Goal: Information Seeking & Learning: Learn about a topic

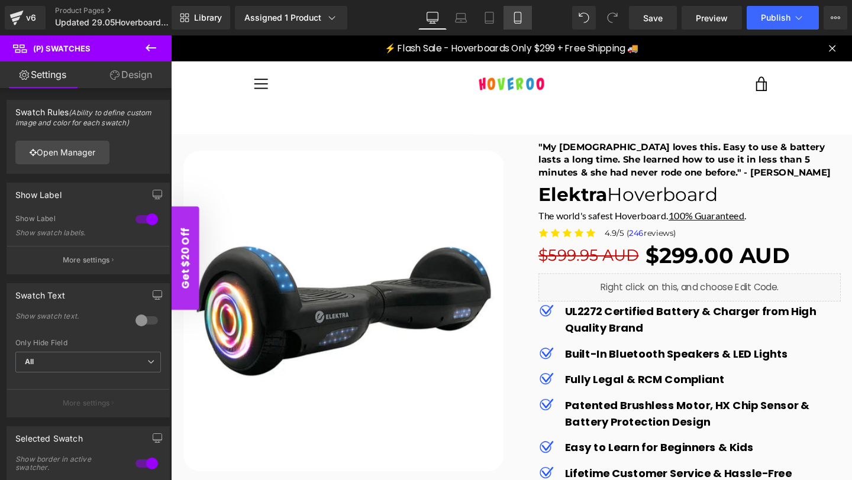
click at [513, 22] on icon at bounding box center [518, 18] width 12 height 12
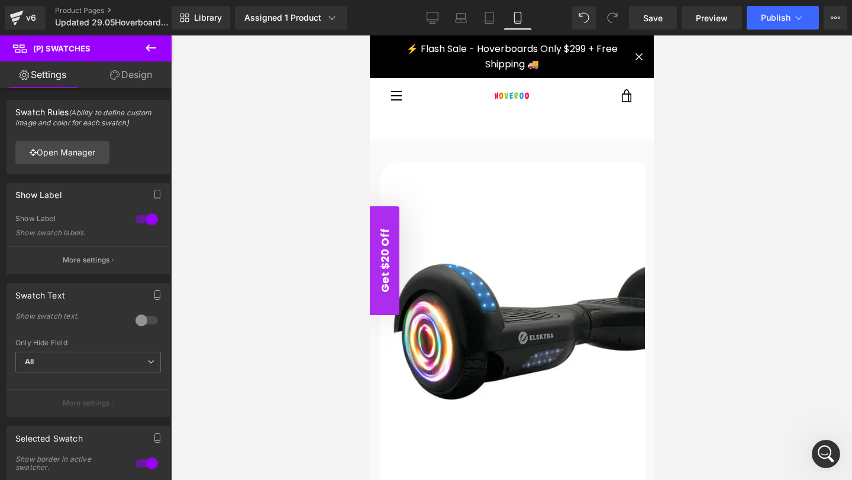
type input "100"
click at [520, 20] on icon at bounding box center [518, 18] width 12 height 12
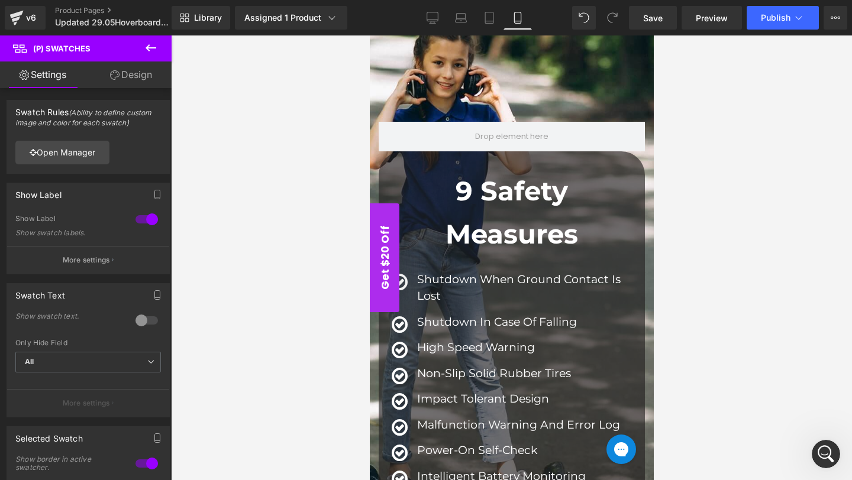
scroll to position [1864, 0]
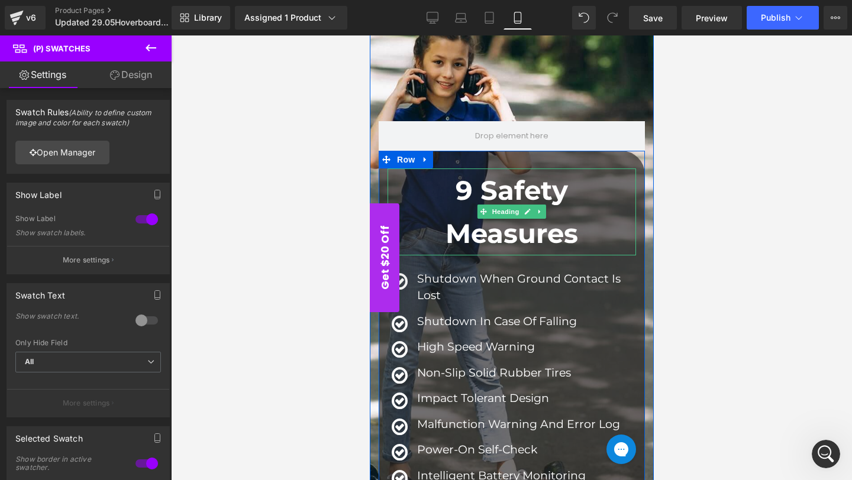
click at [539, 227] on strong "9 Safety Measures" at bounding box center [511, 212] width 132 height 76
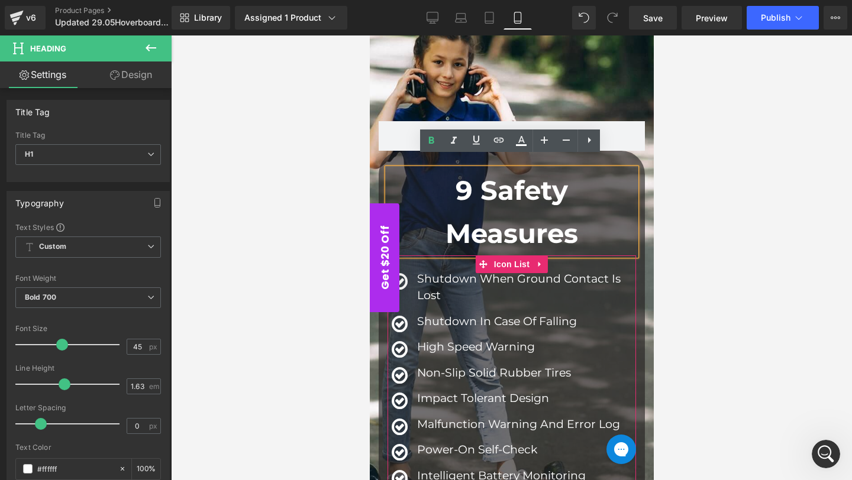
click at [437, 313] on p "Shutdown in case of falling" at bounding box center [525, 321] width 219 height 17
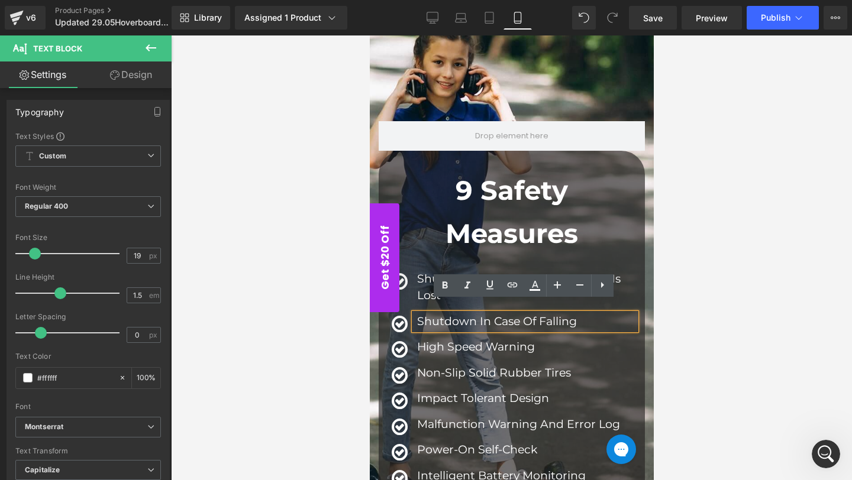
scroll to position [1877, 0]
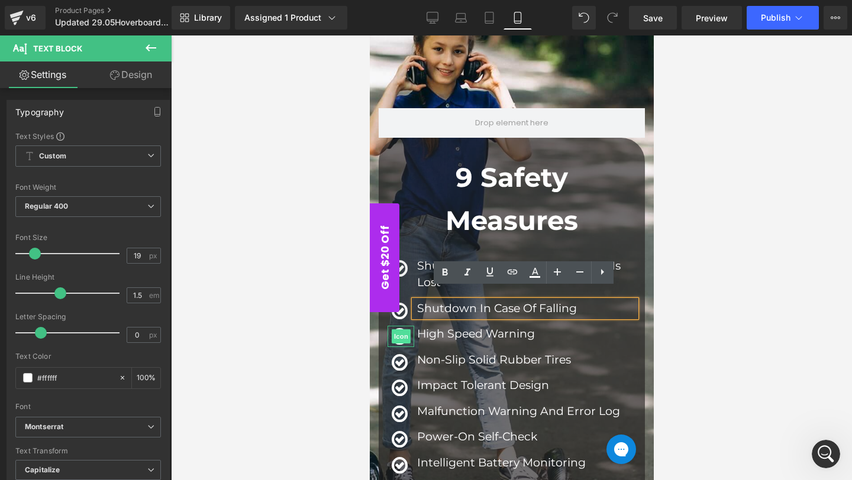
click at [396, 329] on span "Icon" at bounding box center [400, 336] width 19 height 14
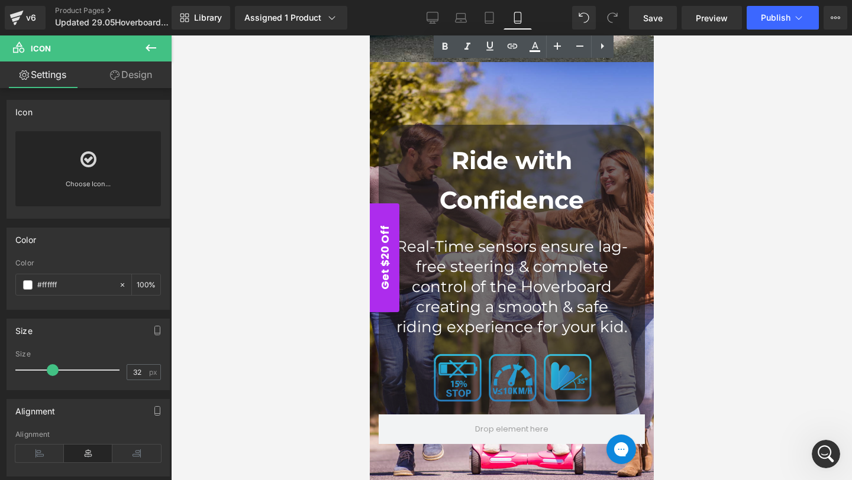
scroll to position [2378, 0]
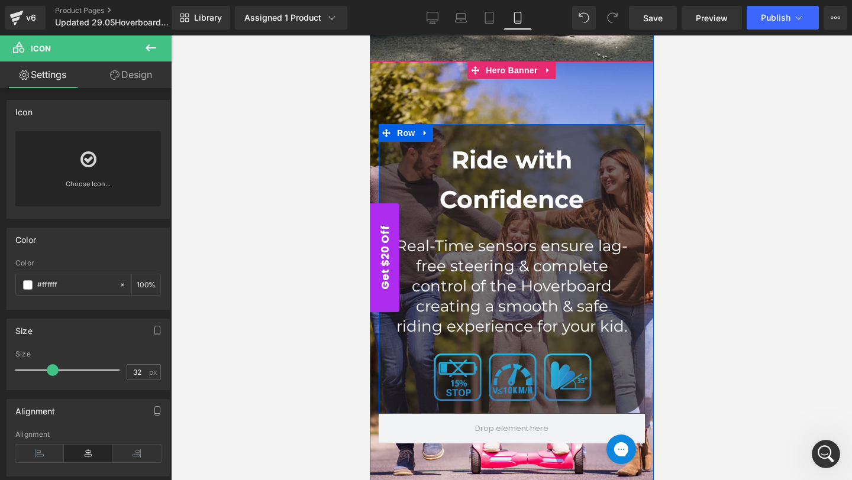
click at [509, 177] on strong "Ride with Confidence" at bounding box center [511, 179] width 144 height 69
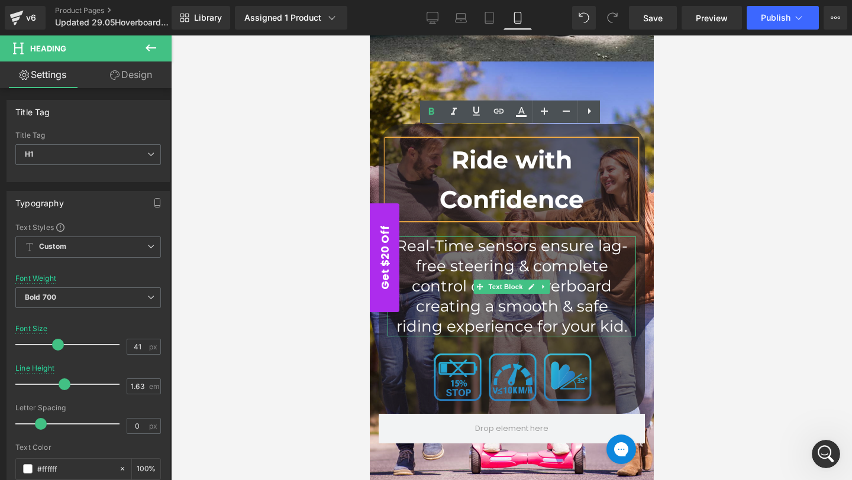
click at [465, 269] on p "Real-Time sensors ensure lag-free steering & complete control of the Hoverboard…" at bounding box center [511, 287] width 237 height 100
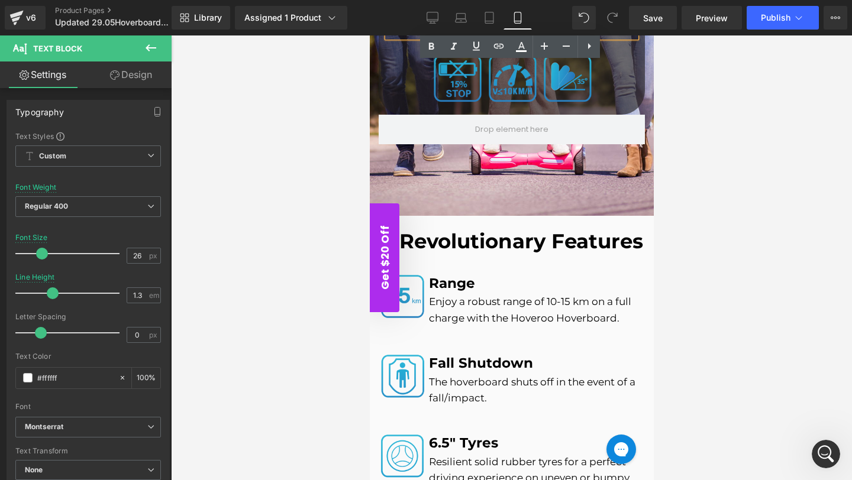
scroll to position [2678, 0]
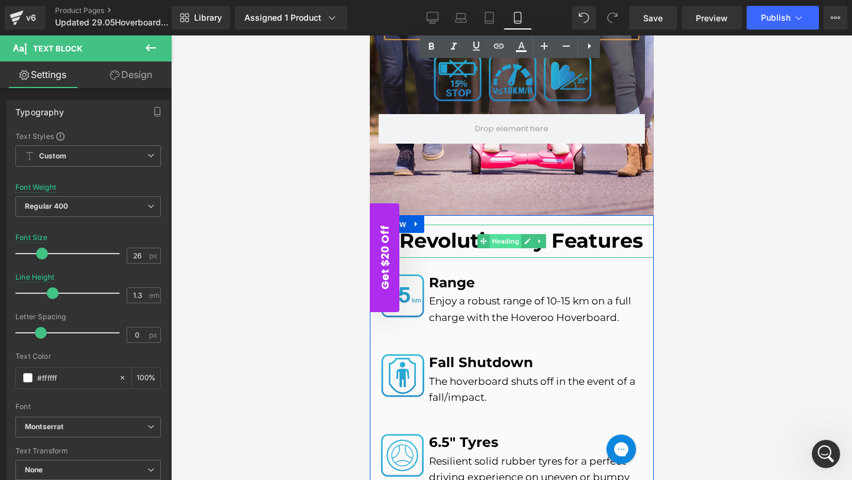
click at [506, 234] on span "Heading" at bounding box center [505, 241] width 32 height 14
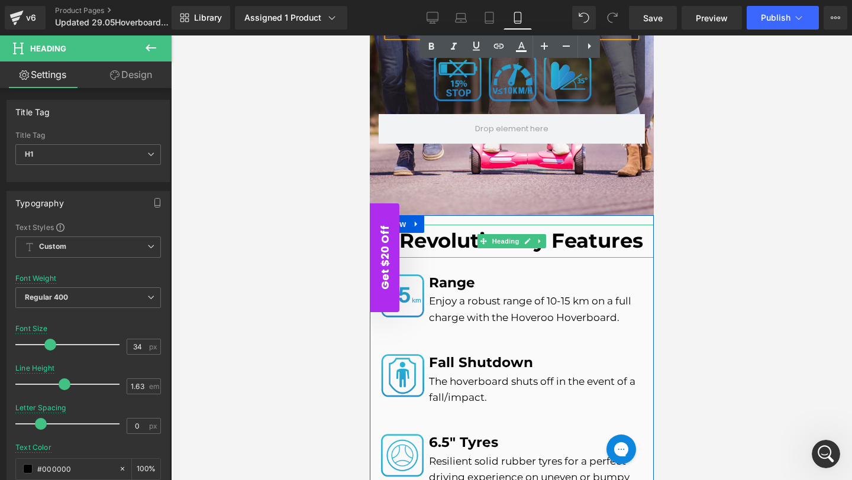
click at [444, 228] on strong "9 Revolutionary Features" at bounding box center [511, 240] width 263 height 25
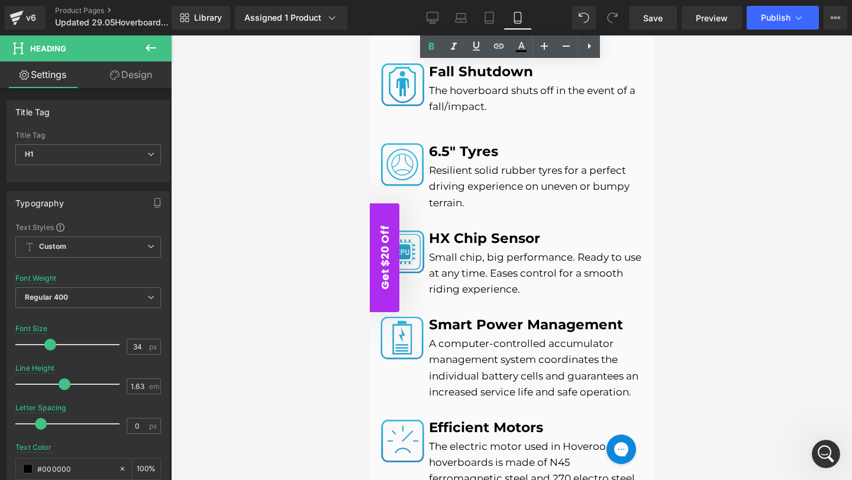
scroll to position [3007, 0]
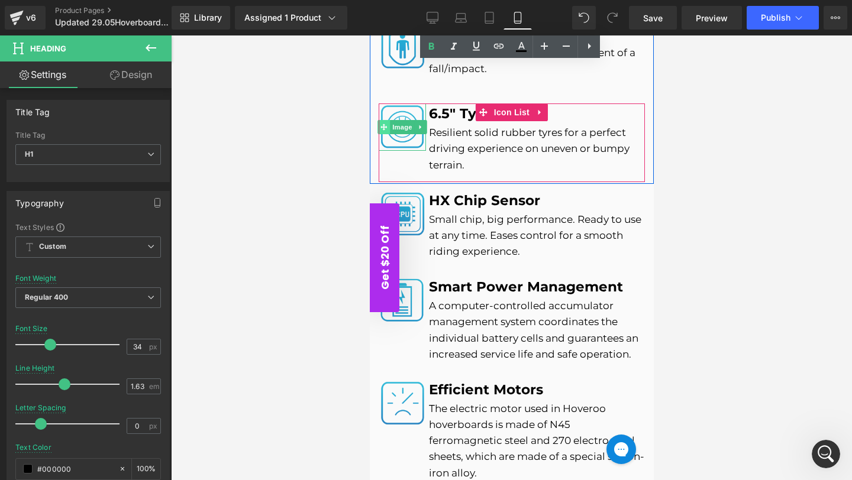
click at [384, 120] on span at bounding box center [383, 127] width 12 height 14
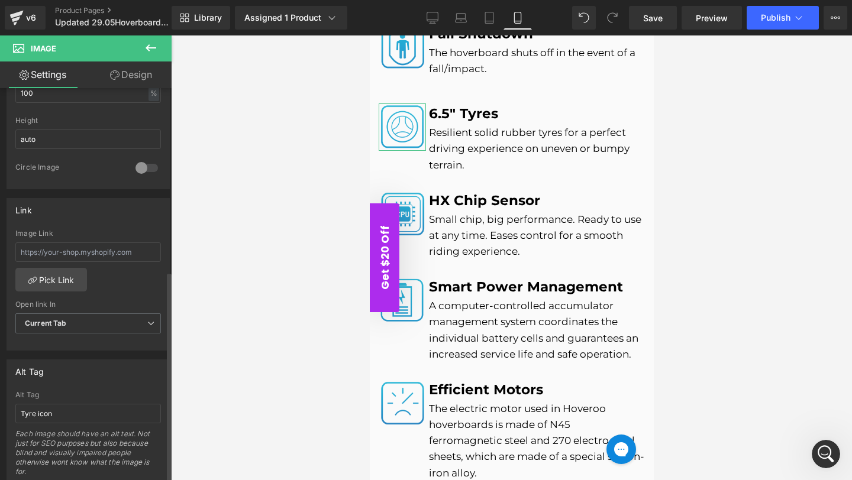
scroll to position [448, 0]
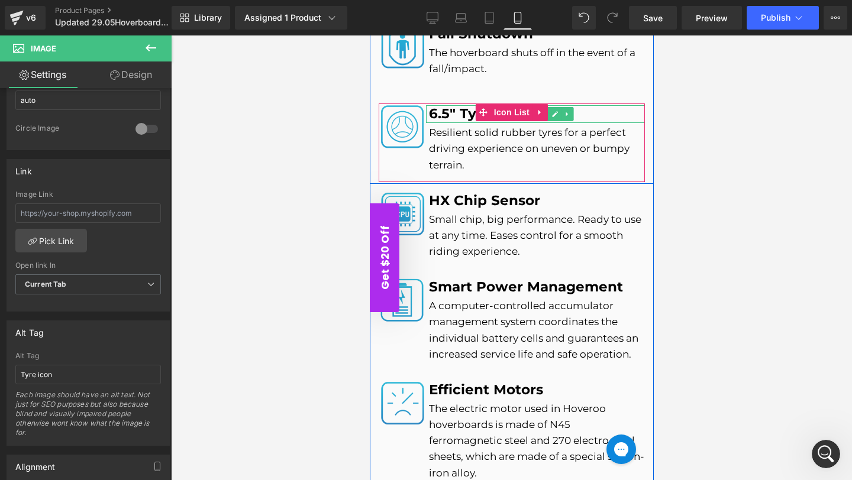
click at [464, 105] on b "6.5" Tyres" at bounding box center [462, 113] width 69 height 17
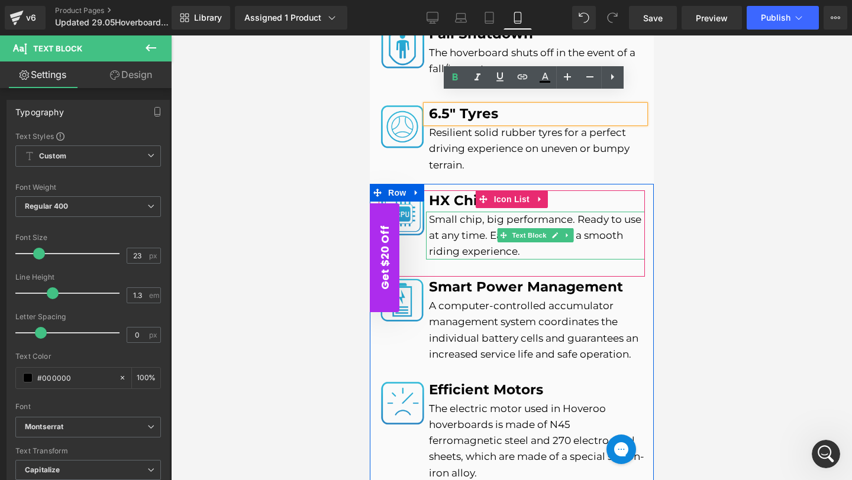
click at [480, 214] on p "Small chip, big performance. Ready to use at any time. Eases control for a smoo…" at bounding box center [536, 236] width 216 height 49
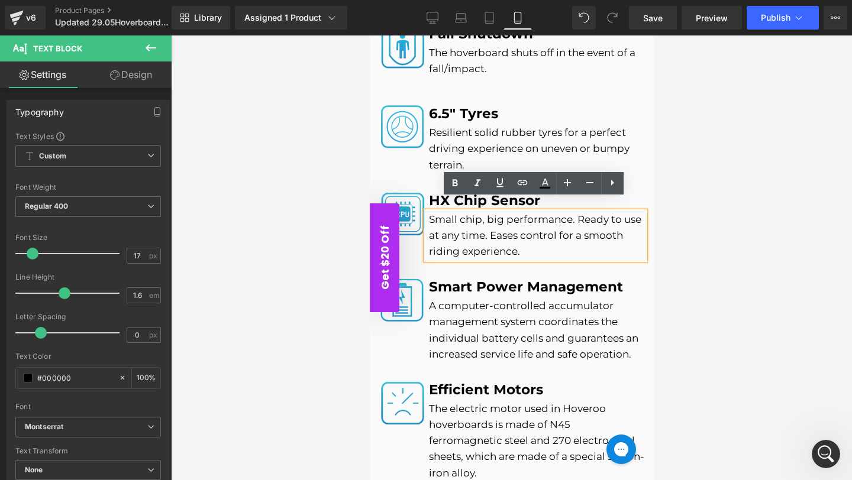
click at [480, 214] on p "Small chip, big performance. Ready to use at any time. Eases control for a smoo…" at bounding box center [536, 236] width 216 height 49
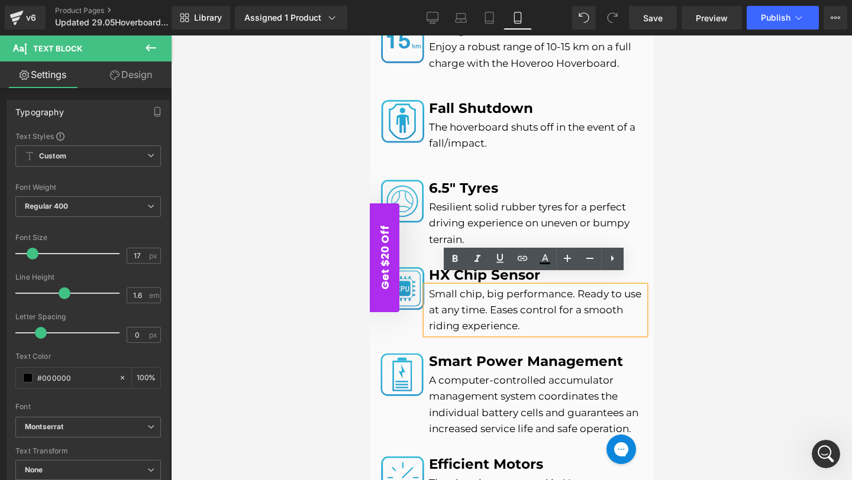
scroll to position [2933, 0]
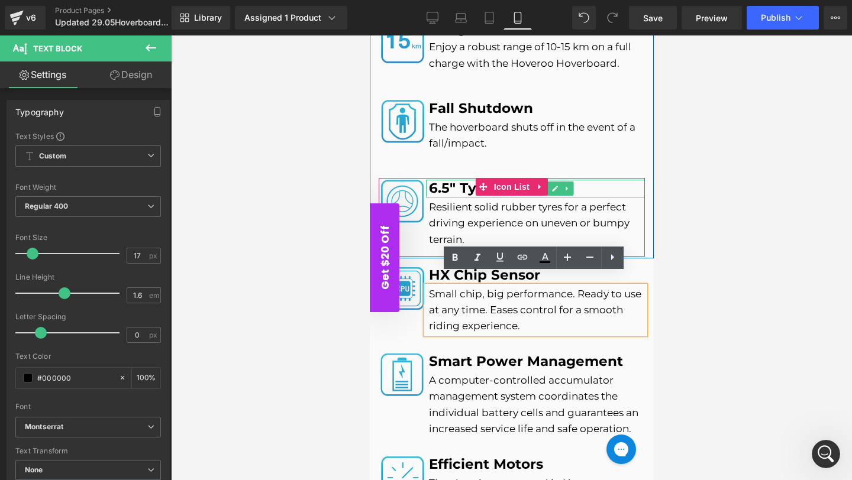
click at [457, 180] on b "6.5" Tyres" at bounding box center [462, 188] width 69 height 17
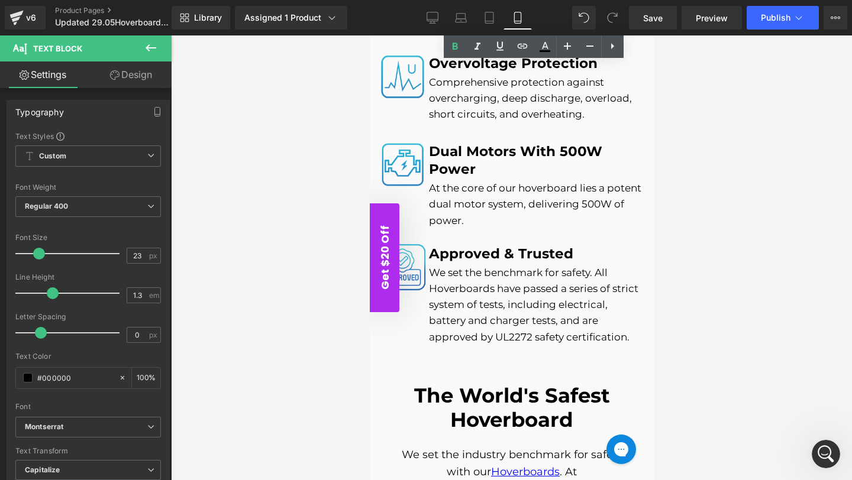
scroll to position [3537, 0]
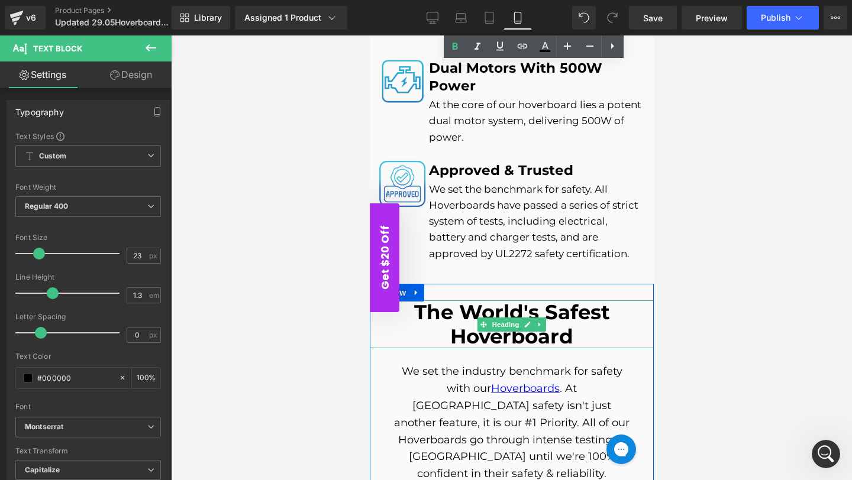
click at [473, 318] on h1 "The World's Safest Hoverboard" at bounding box center [511, 324] width 282 height 49
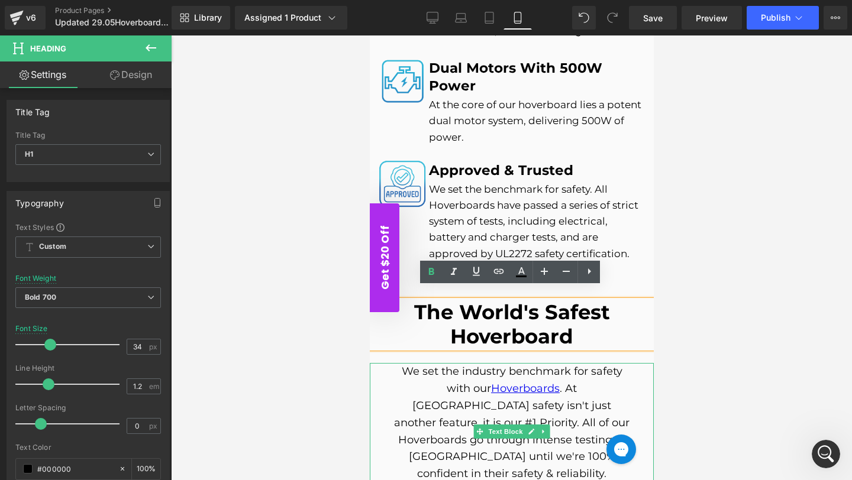
click at [437, 402] on p "We set the industry benchmark for safety with our Hoverboards . At [GEOGRAPHIC_…" at bounding box center [511, 439] width 237 height 153
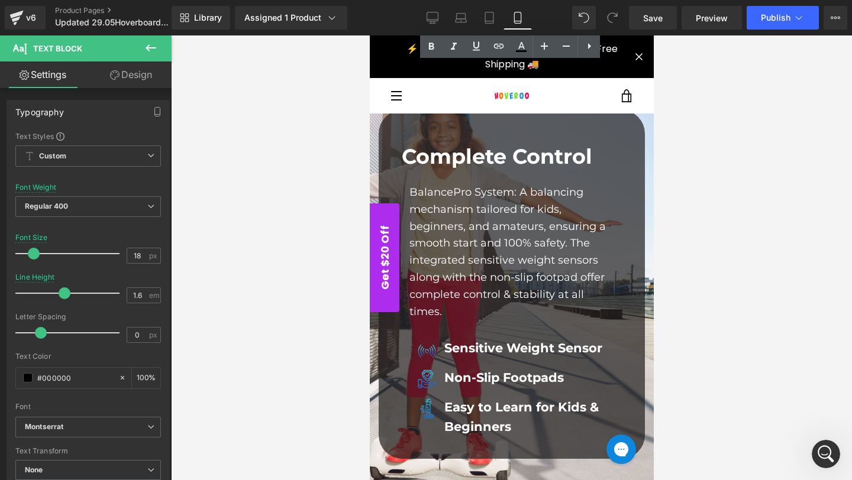
scroll to position [4186, 0]
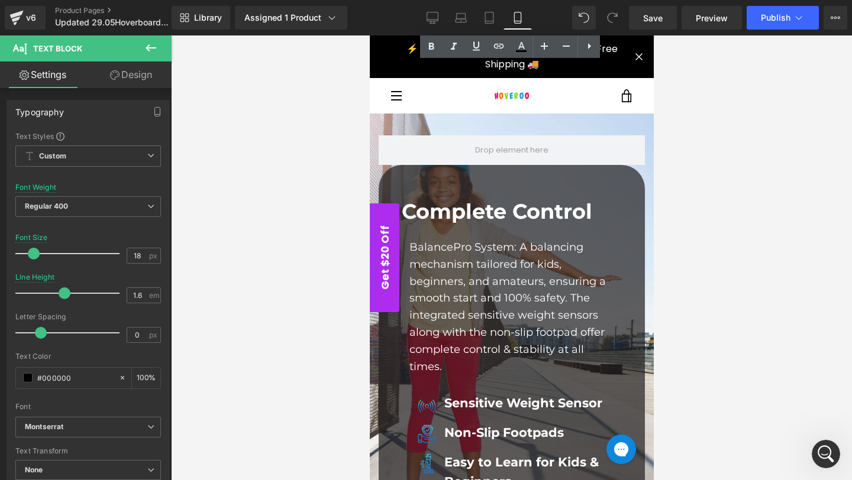
click at [470, 199] on b "Complete Control" at bounding box center [496, 211] width 190 height 25
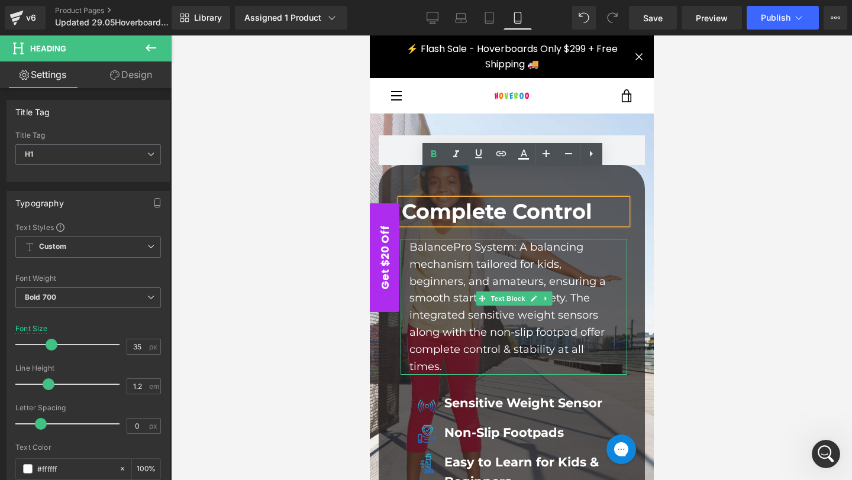
click at [464, 260] on p "BalancePro System: A balancing mechanism tailored for kids, beginners, and amat…" at bounding box center [513, 307] width 209 height 136
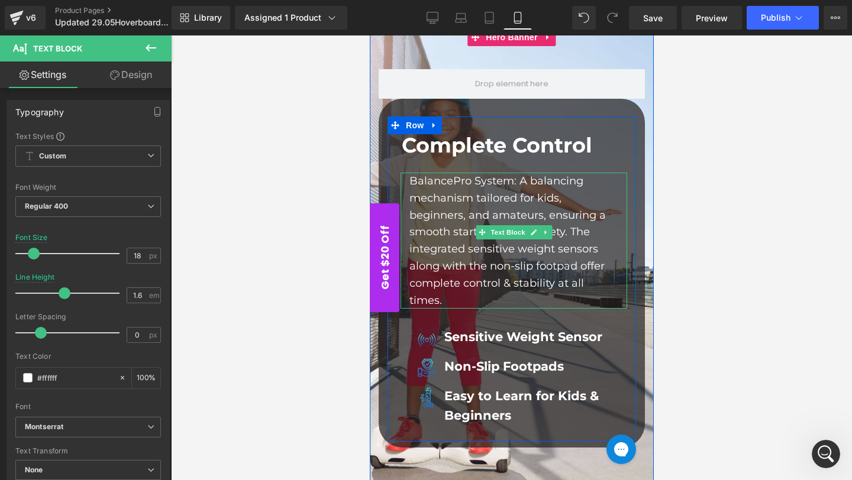
scroll to position [4257, 0]
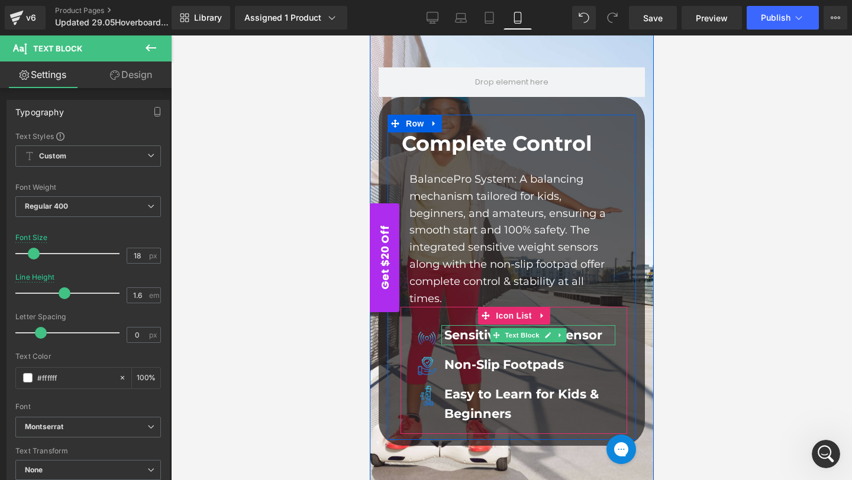
click at [484, 328] on strong "Sensitive Weight Sensor" at bounding box center [523, 335] width 158 height 15
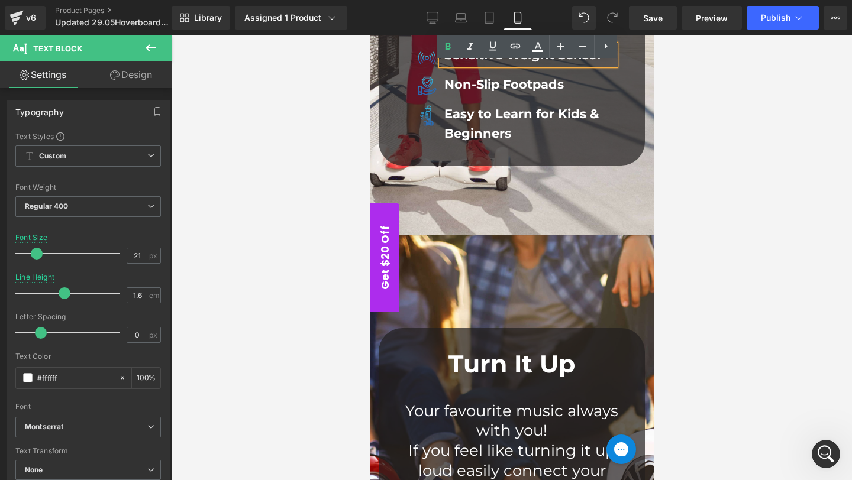
scroll to position [4638, 0]
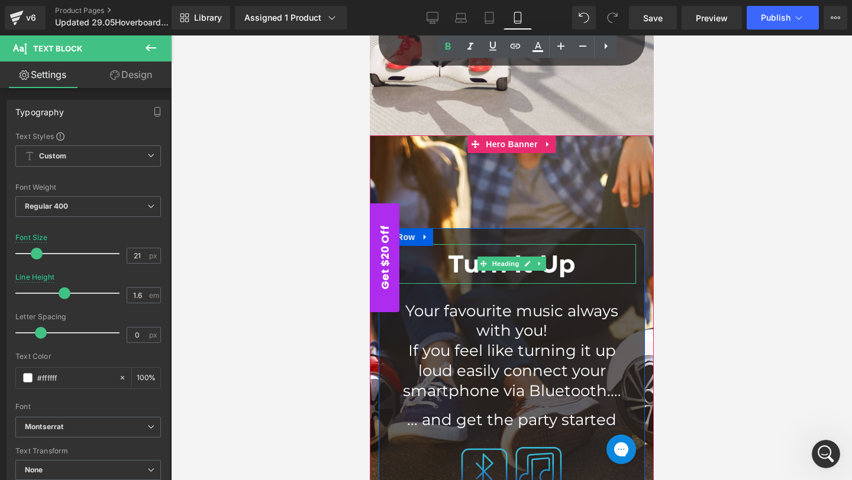
click at [500, 257] on span "Heading" at bounding box center [505, 264] width 32 height 14
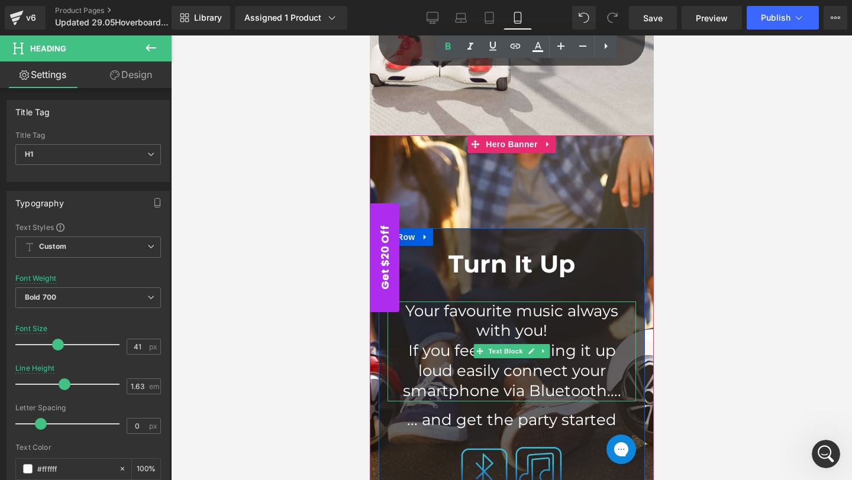
click at [440, 341] on p "If you feel like turning it up loud easily connect your smartphone via Bluetoot…" at bounding box center [511, 371] width 237 height 60
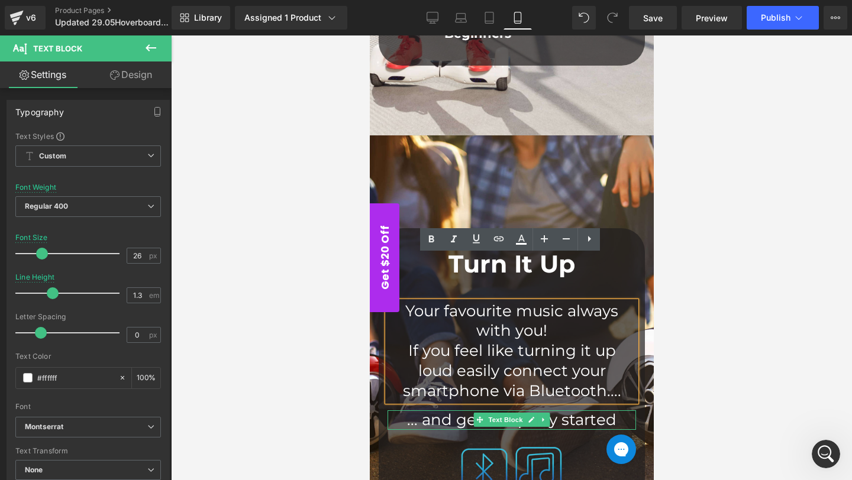
click at [416, 410] on div "... and get the party started" at bounding box center [511, 420] width 248 height 20
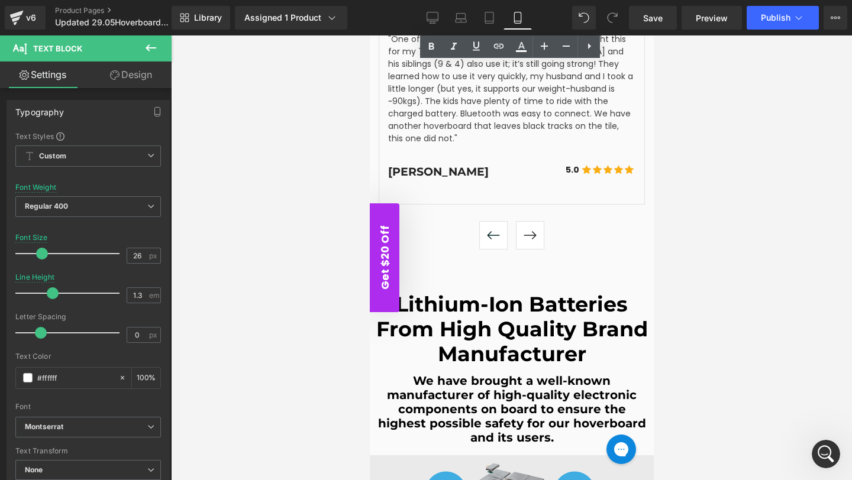
scroll to position [5702, 0]
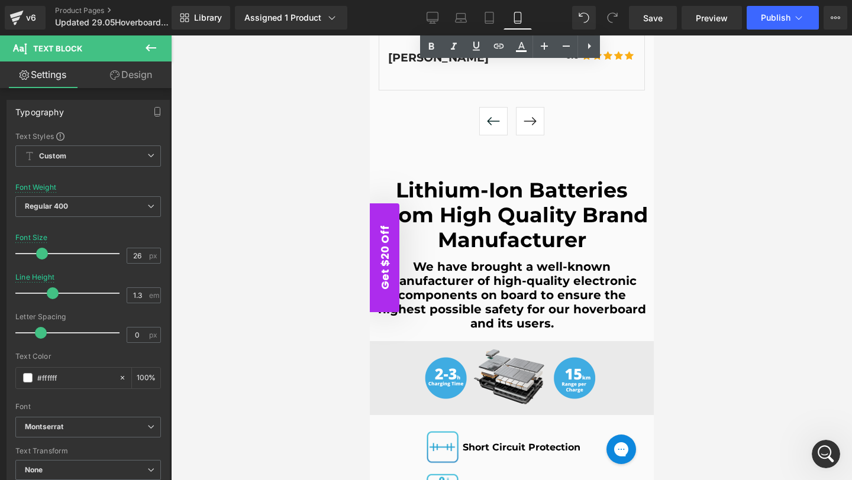
click at [503, 178] on div "Lithium-Ion batteries from high quality brand manufacturer Heading" at bounding box center [511, 215] width 272 height 75
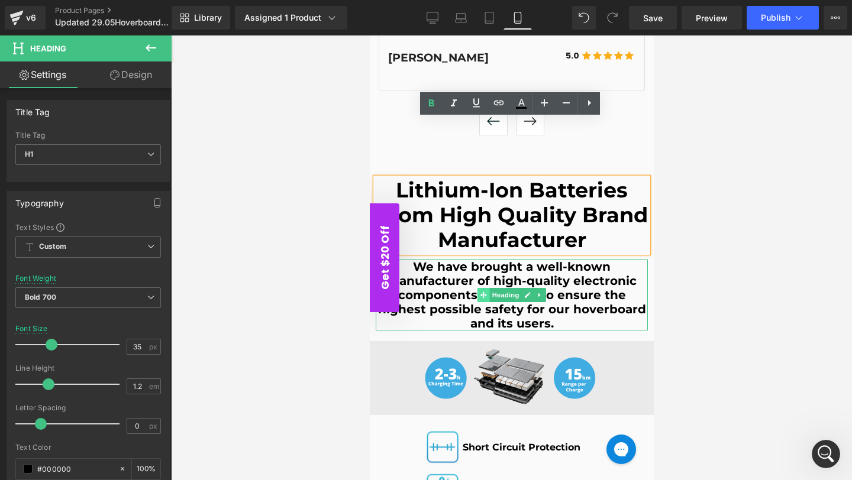
click at [479, 288] on span at bounding box center [483, 295] width 12 height 14
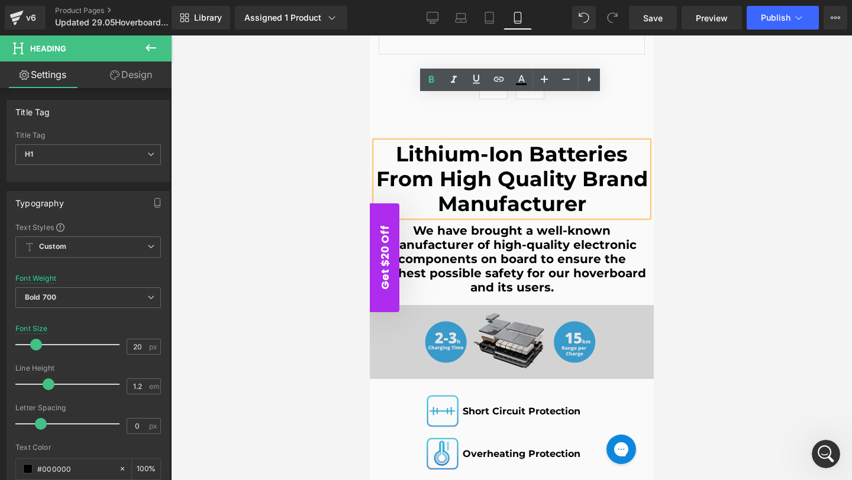
scroll to position [5791, 0]
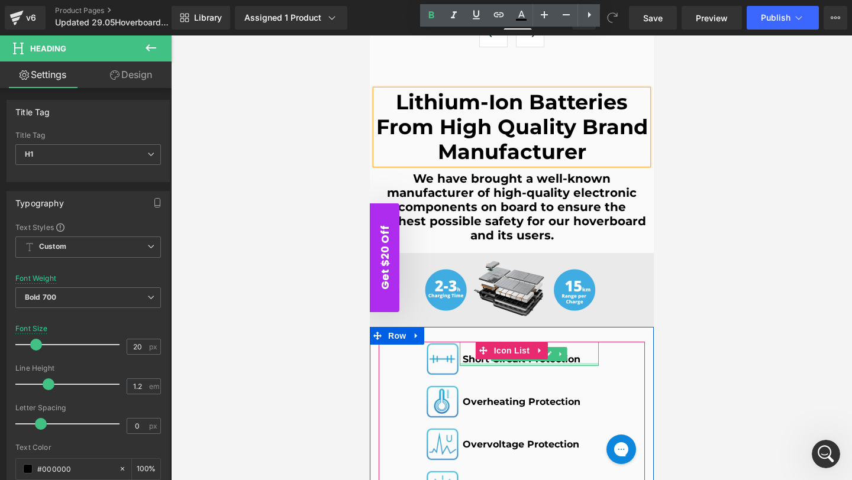
click at [487, 363] on div at bounding box center [528, 364] width 139 height 3
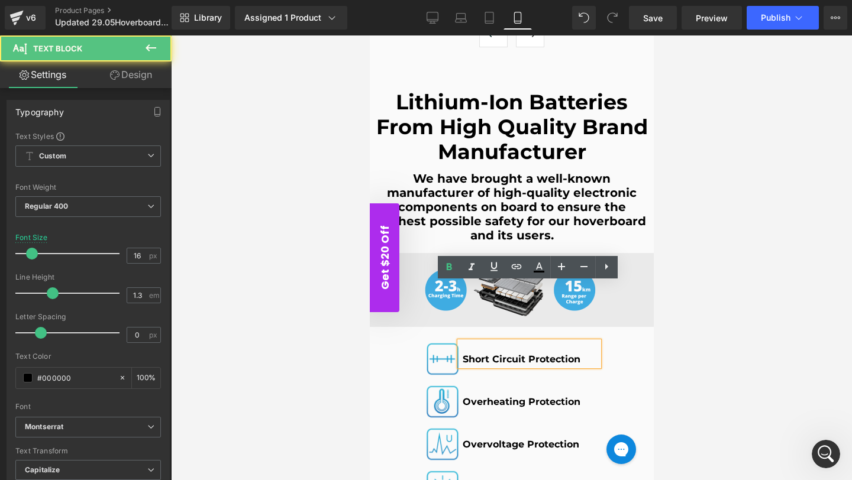
click at [487, 342] on div "Short Circuit Protection" at bounding box center [528, 354] width 139 height 24
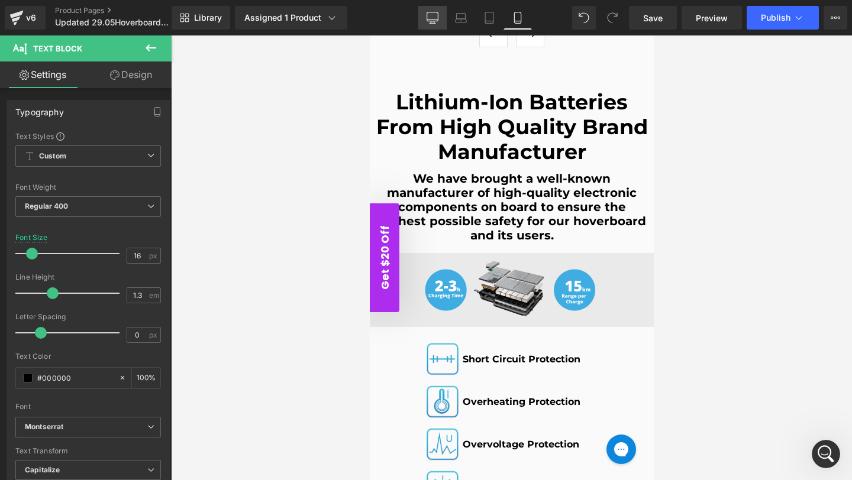
click at [443, 24] on link "Desktop" at bounding box center [432, 18] width 28 height 24
type input "19"
type input "100"
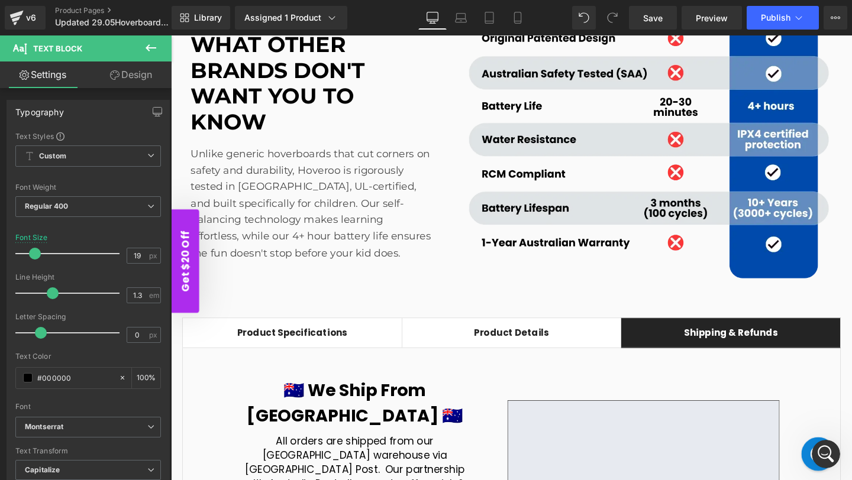
scroll to position [0, 0]
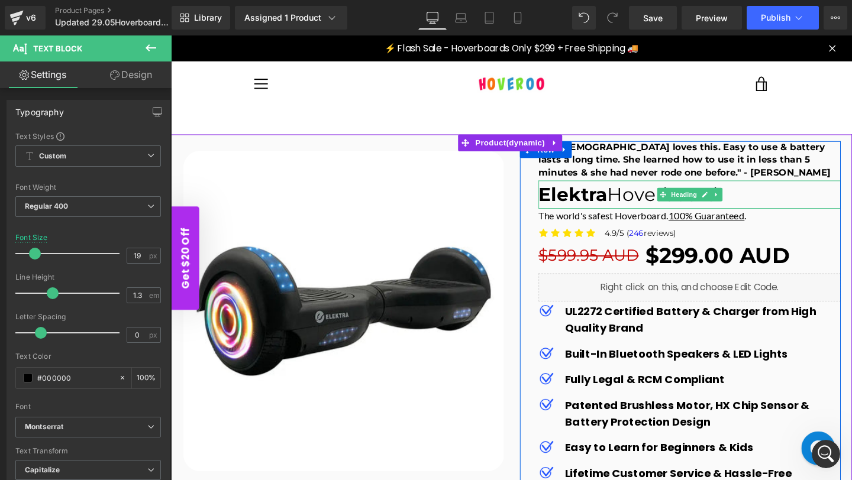
click at [645, 209] on h1 "Elektra Hoverboard" at bounding box center [716, 203] width 318 height 30
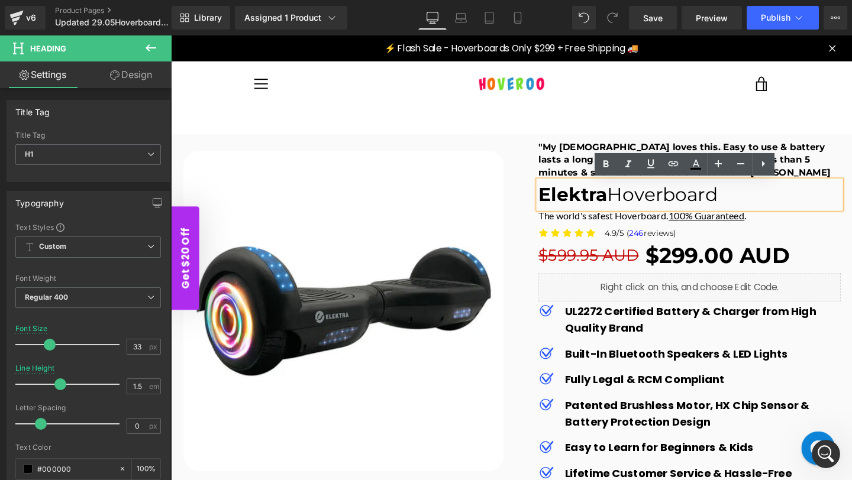
click at [639, 195] on h1 "Elektra Hoverboard" at bounding box center [716, 203] width 318 height 30
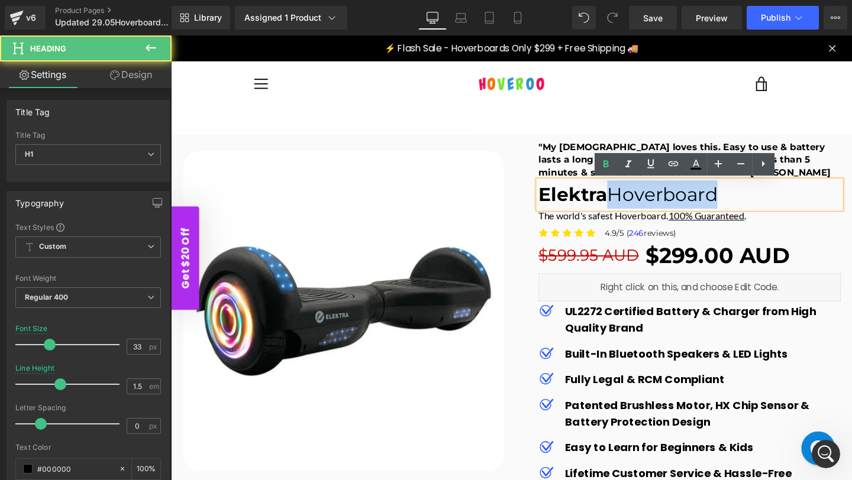
click at [639, 195] on h1 "Elektra Hoverboard" at bounding box center [716, 203] width 318 height 30
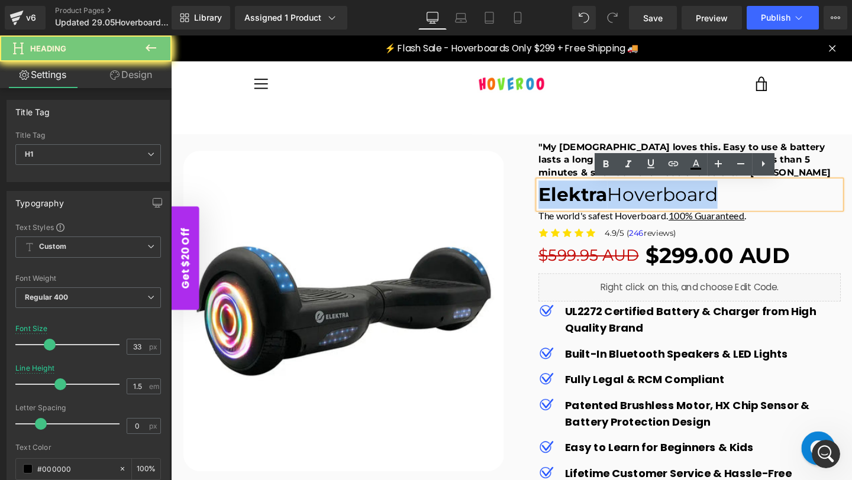
click at [639, 195] on h1 "Elektra Hoverboard" at bounding box center [716, 203] width 318 height 30
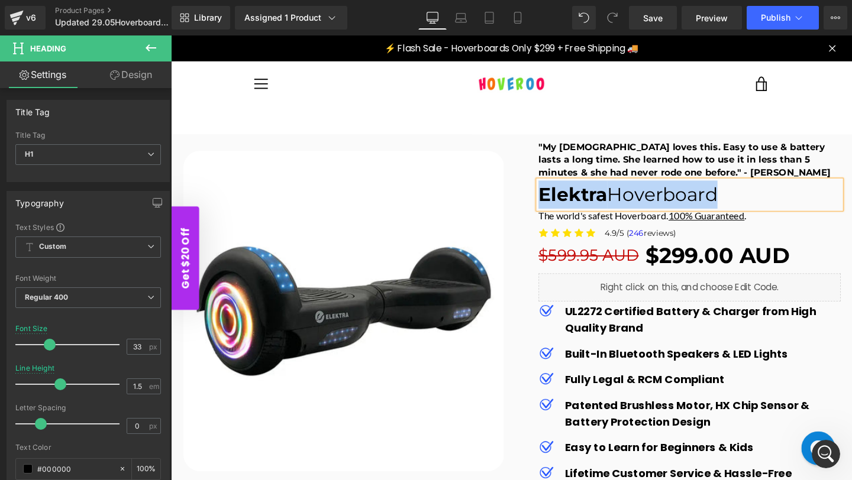
copy h1 "Elektra Hoverboard"
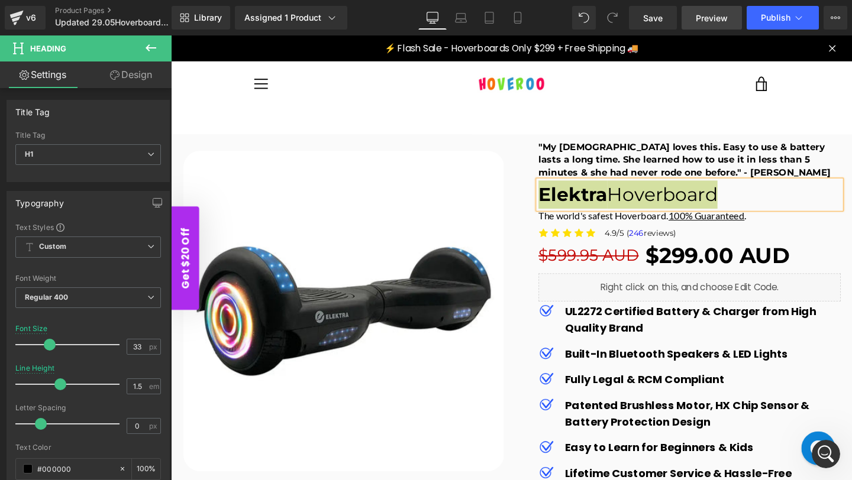
click at [700, 15] on span "Preview" at bounding box center [712, 18] width 32 height 12
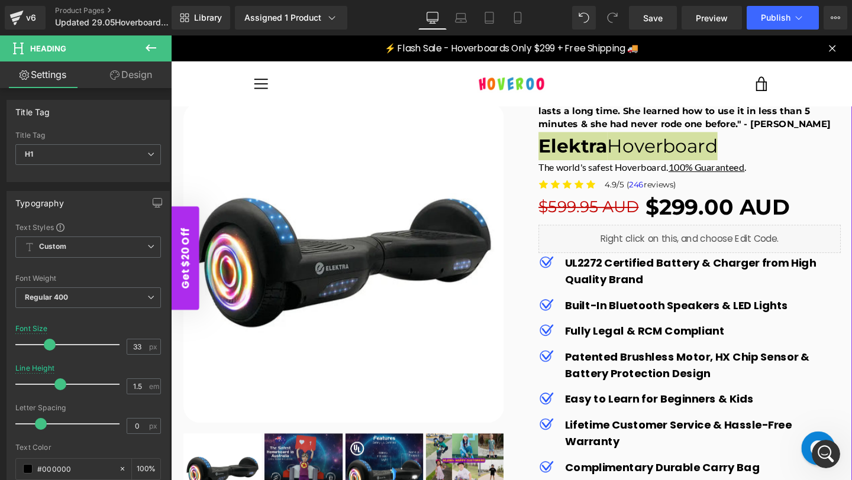
scroll to position [49, 0]
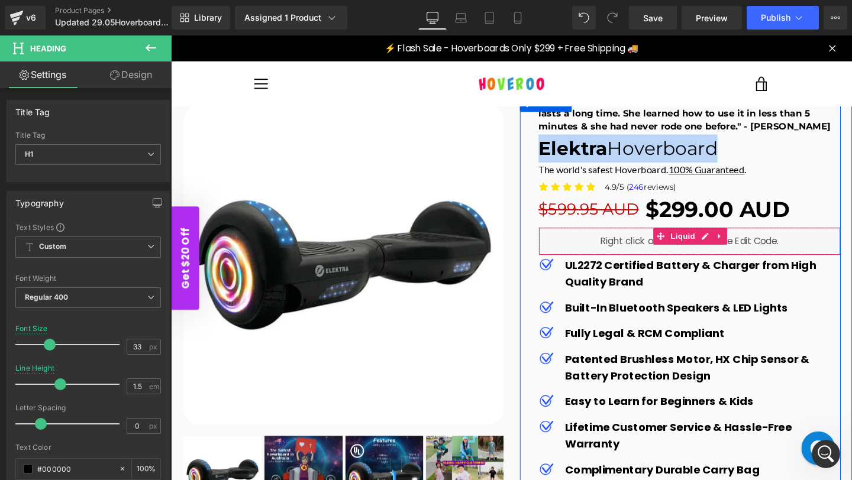
click at [774, 251] on div "Liquid" at bounding box center [716, 252] width 318 height 30
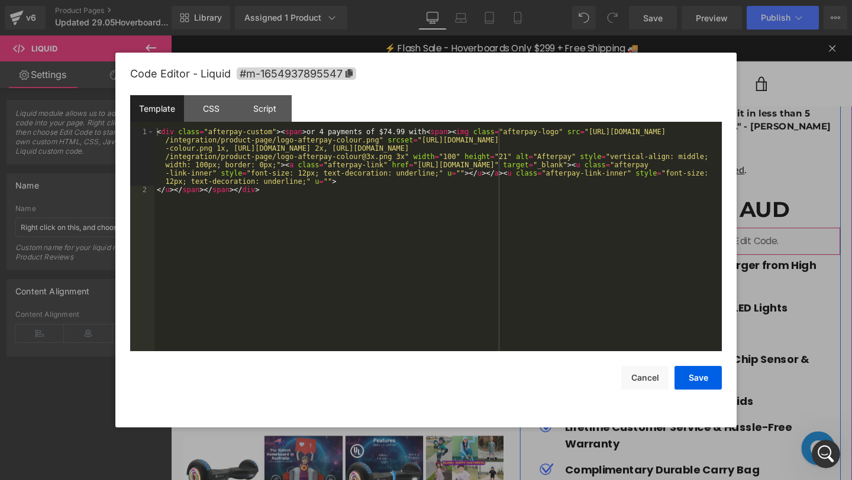
click at [729, 249] on div "Liquid" at bounding box center [716, 252] width 318 height 30
drag, startPoint x: 377, startPoint y: 132, endPoint x: 403, endPoint y: 135, distance: 26.3
click at [403, 135] on div "< div class = "afterpay-custom" > < span > or 4 payments of $74.99 with < span …" at bounding box center [437, 273] width 567 height 290
click at [638, 375] on button "Cancel" at bounding box center [644, 378] width 47 height 24
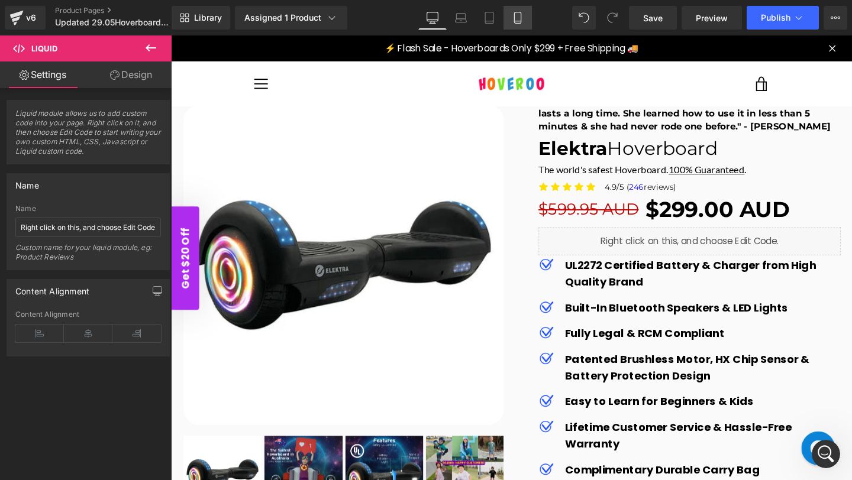
click at [523, 18] on icon at bounding box center [518, 18] width 12 height 12
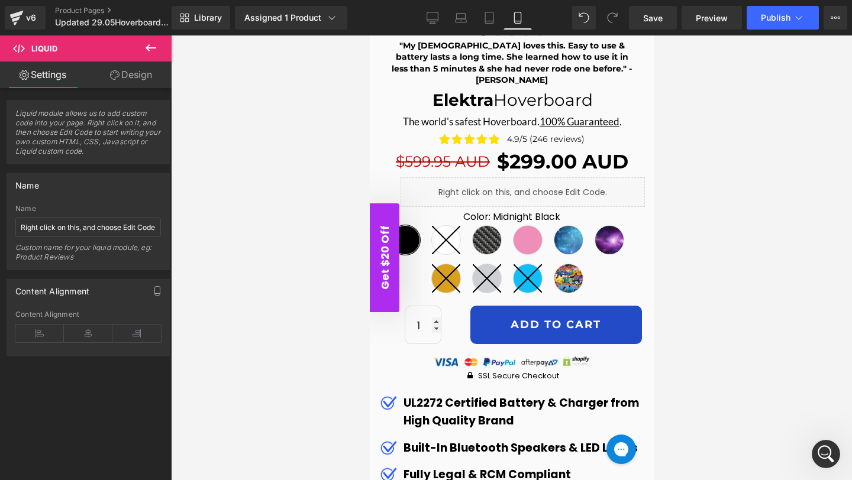
scroll to position [411, 0]
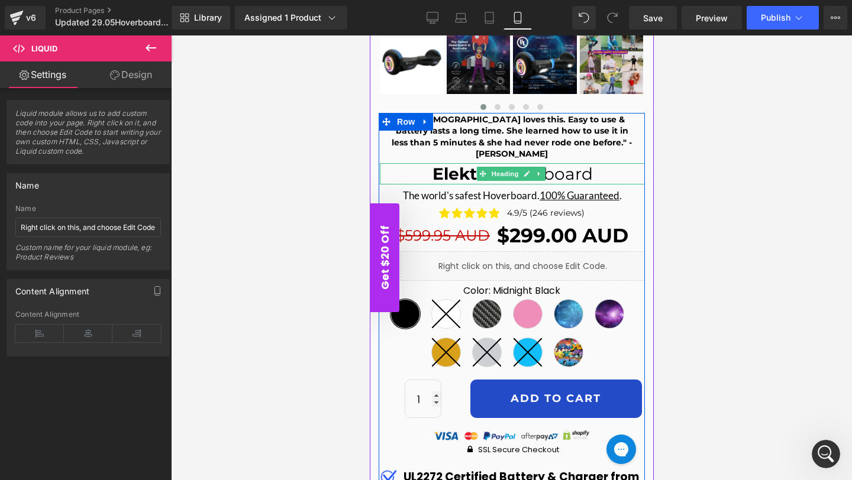
click at [457, 164] on strong "Elektra" at bounding box center [462, 174] width 61 height 20
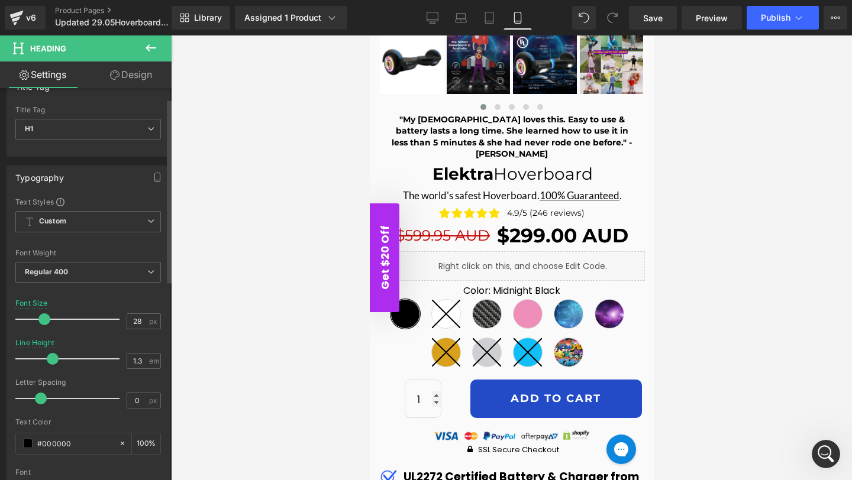
scroll to position [27, 0]
